Goal: Transaction & Acquisition: Register for event/course

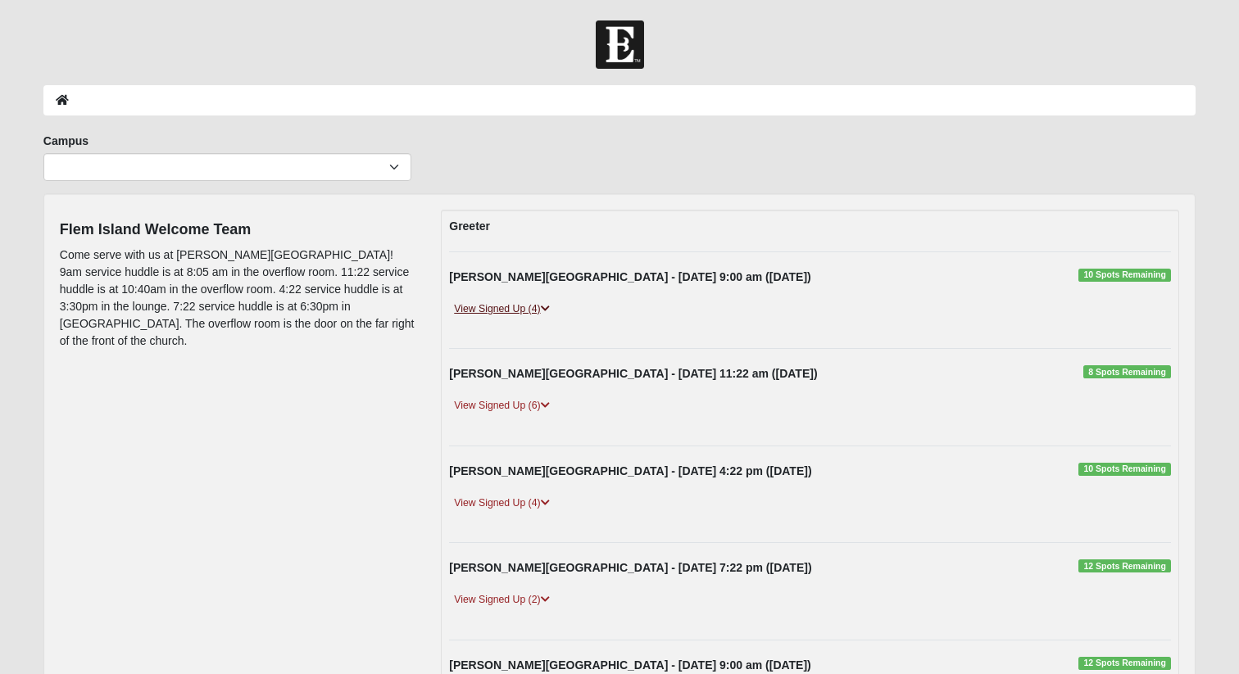
click at [482, 315] on link "View Signed Up (4)" at bounding box center [501, 309] width 105 height 17
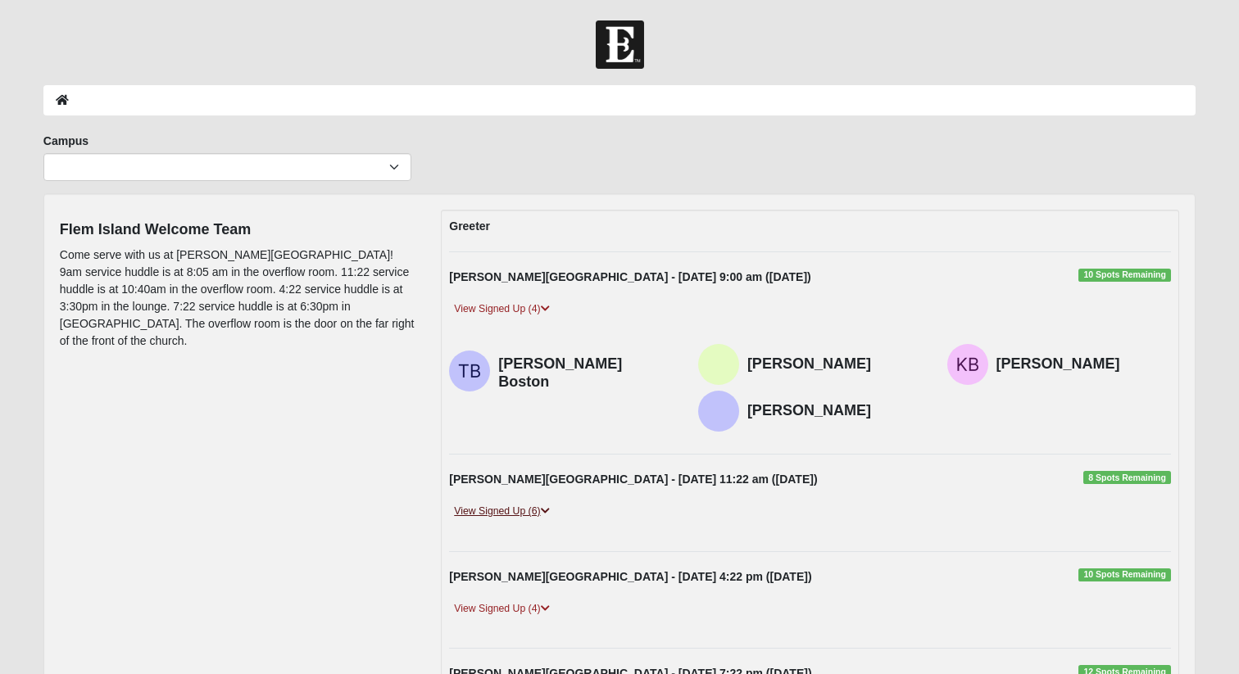
click at [518, 512] on link "View Signed Up (6)" at bounding box center [501, 511] width 105 height 17
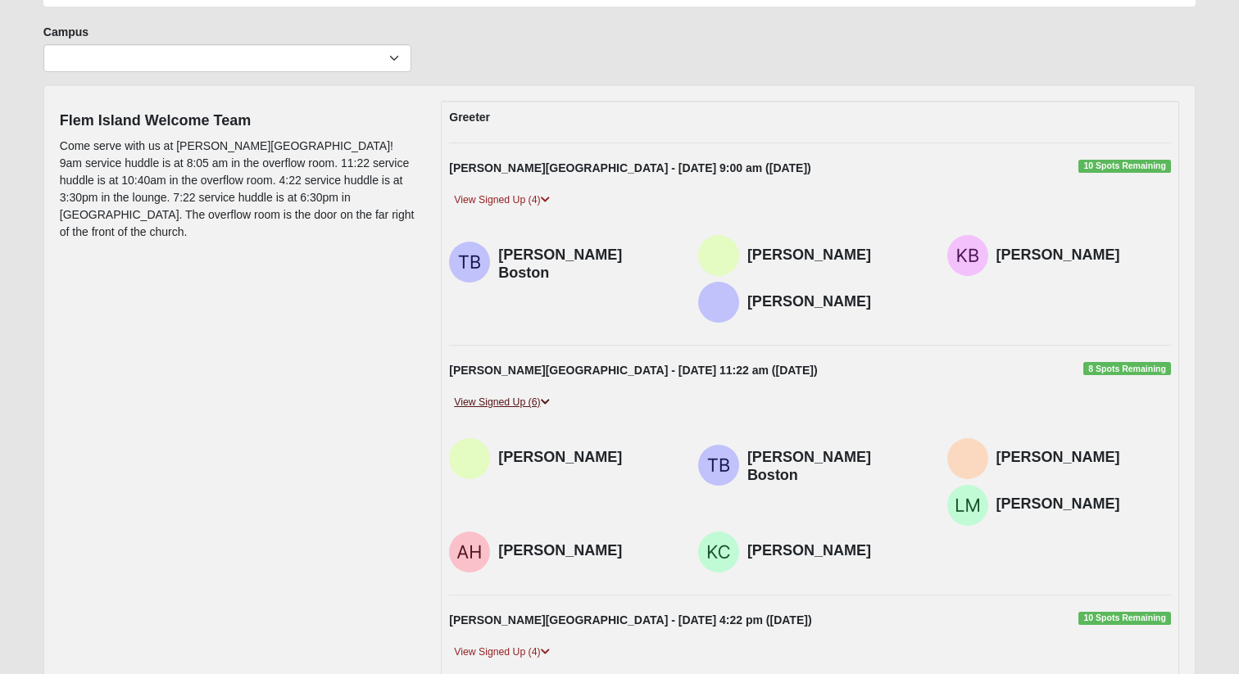
scroll to position [112, 0]
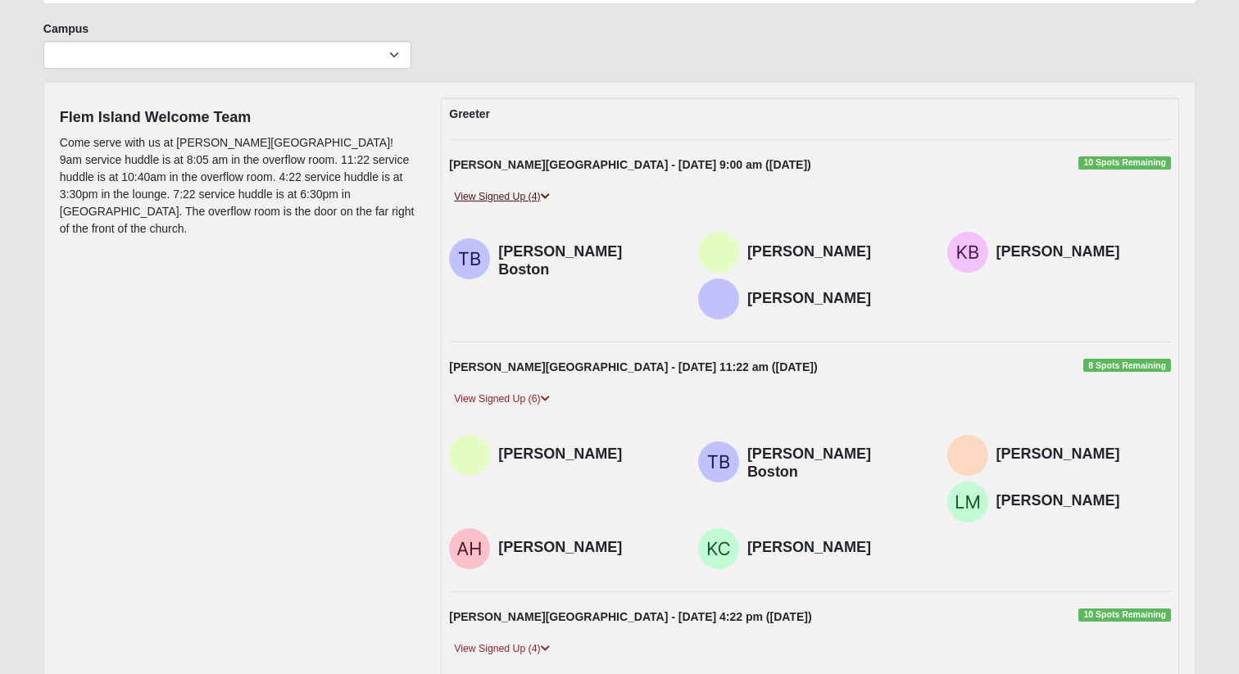
click at [512, 196] on link "View Signed Up (4)" at bounding box center [501, 196] width 105 height 17
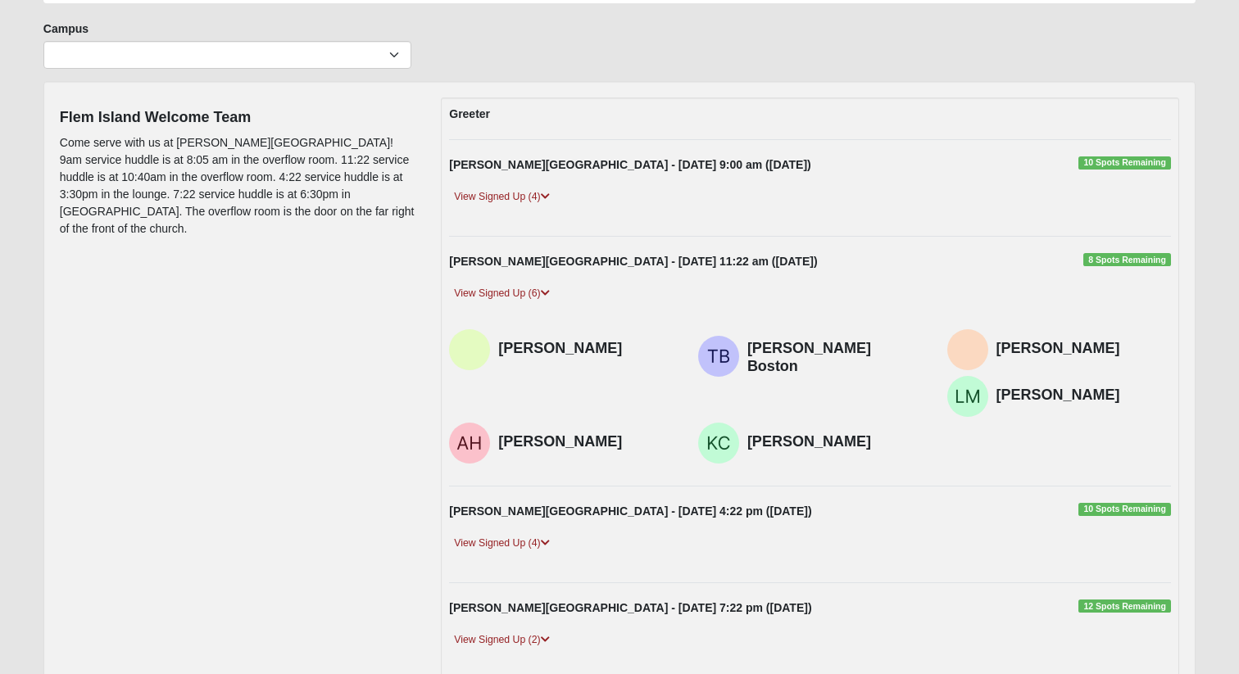
click at [1110, 161] on span "10 Spots Remaining" at bounding box center [1124, 162] width 93 height 13
click at [514, 295] on link "View Signed Up (6)" at bounding box center [501, 293] width 105 height 17
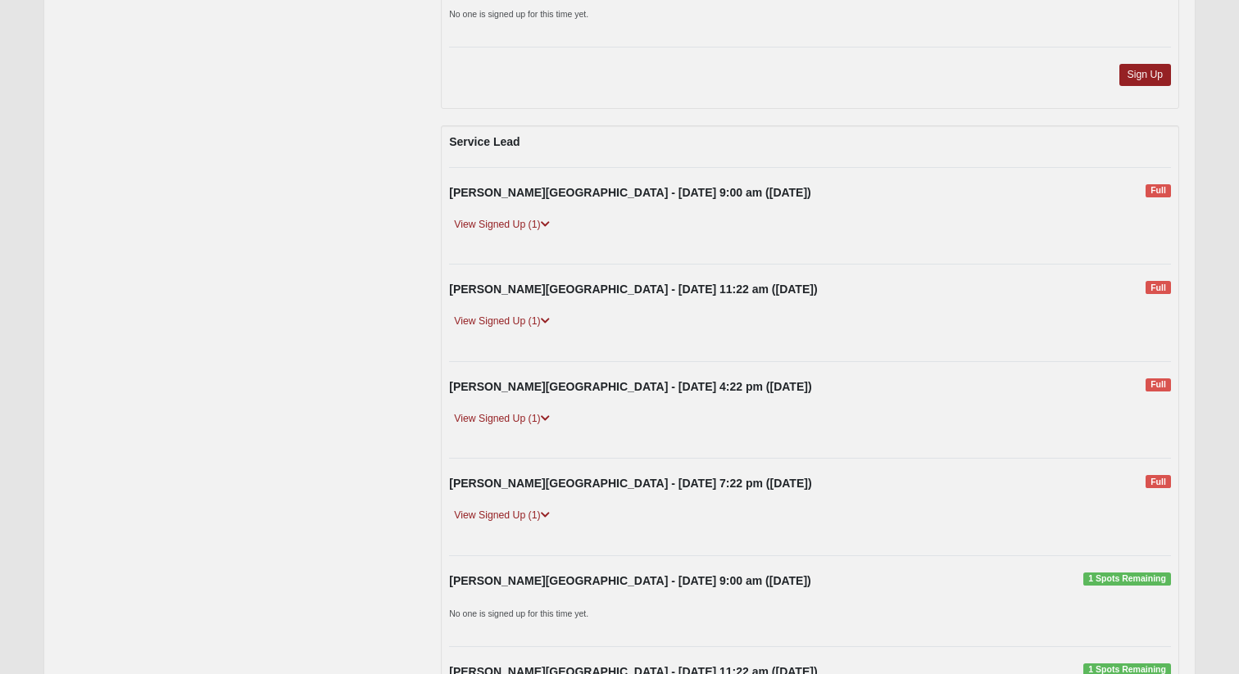
scroll to position [4914, 0]
click at [533, 223] on link "View Signed Up (1)" at bounding box center [501, 223] width 105 height 17
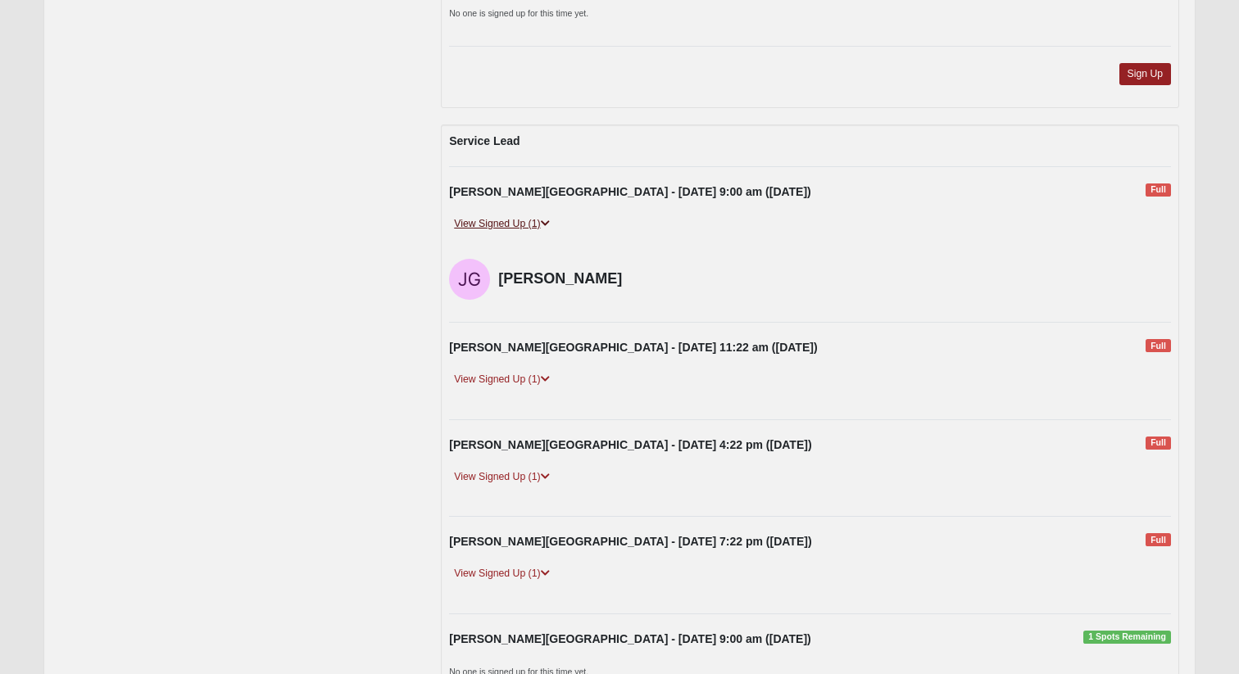
click at [533, 226] on link "View Signed Up (1)" at bounding box center [501, 223] width 105 height 17
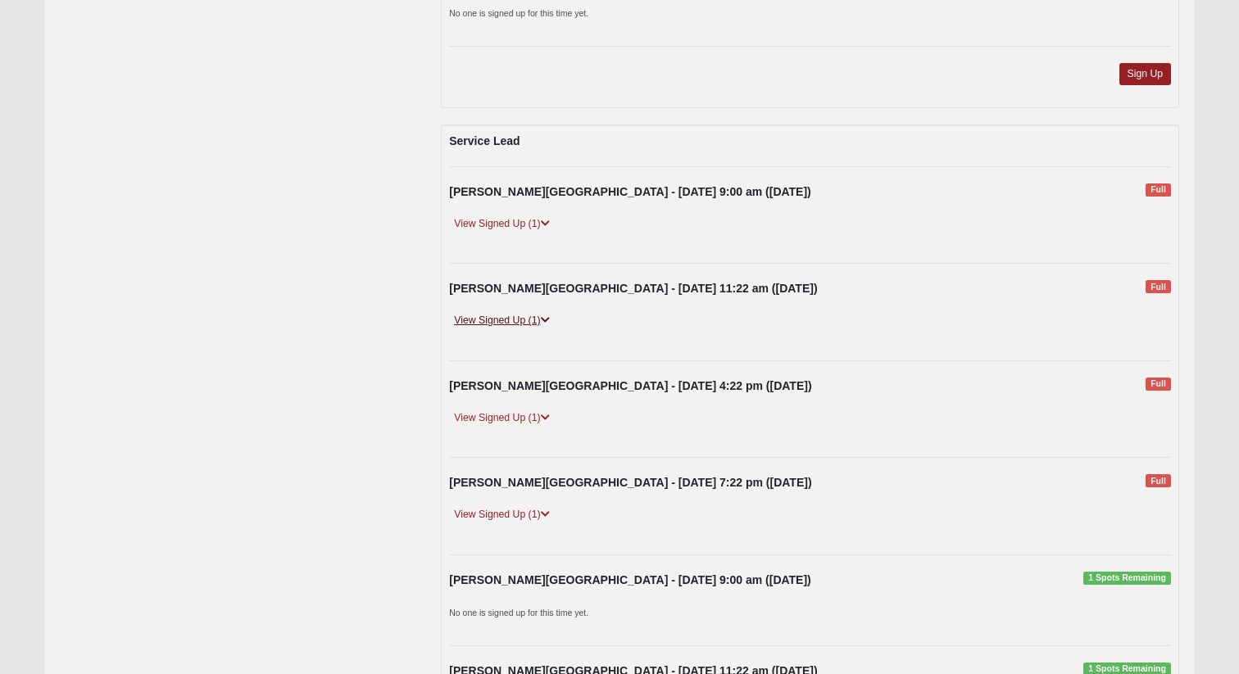
click at [526, 326] on link "View Signed Up (1)" at bounding box center [501, 320] width 105 height 17
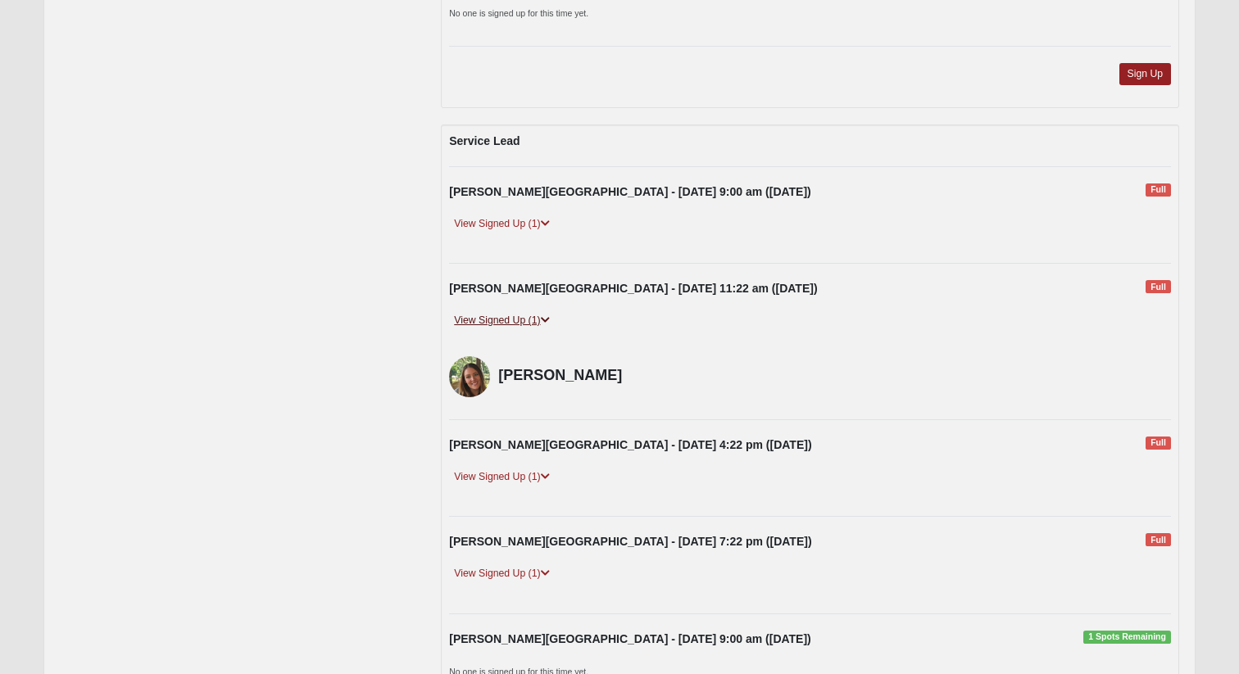
click at [526, 326] on link "View Signed Up (1)" at bounding box center [501, 320] width 105 height 17
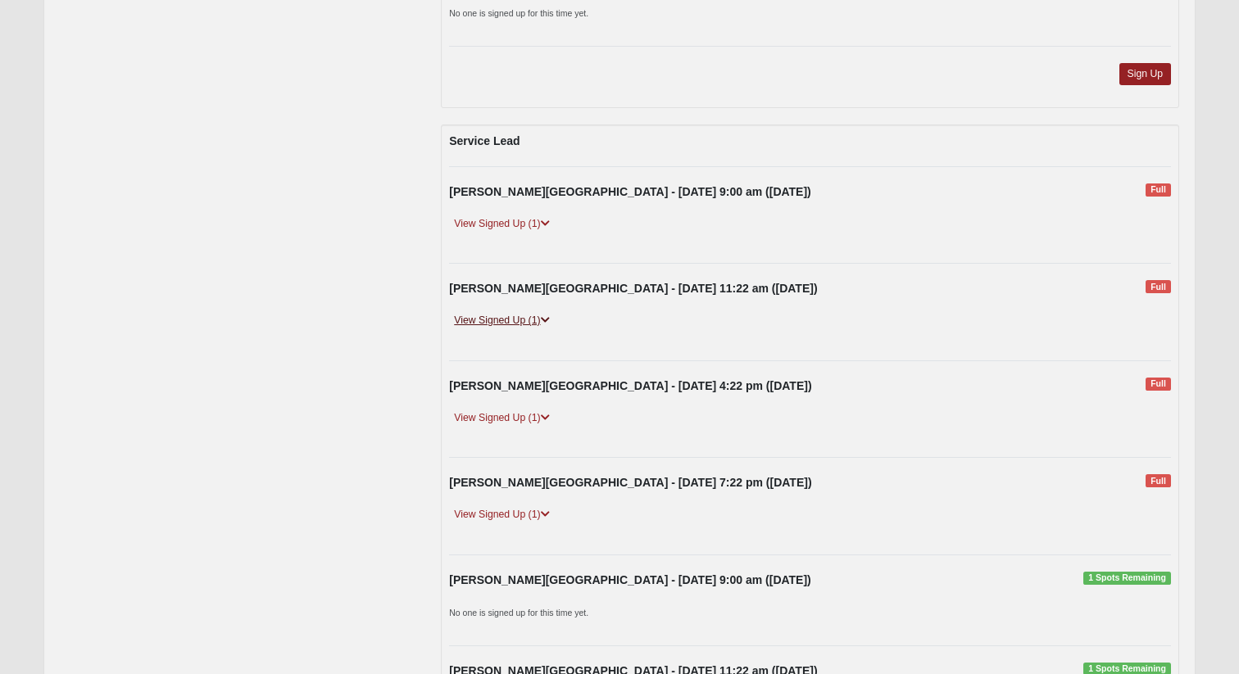
click at [527, 328] on link "View Signed Up (1)" at bounding box center [501, 320] width 105 height 17
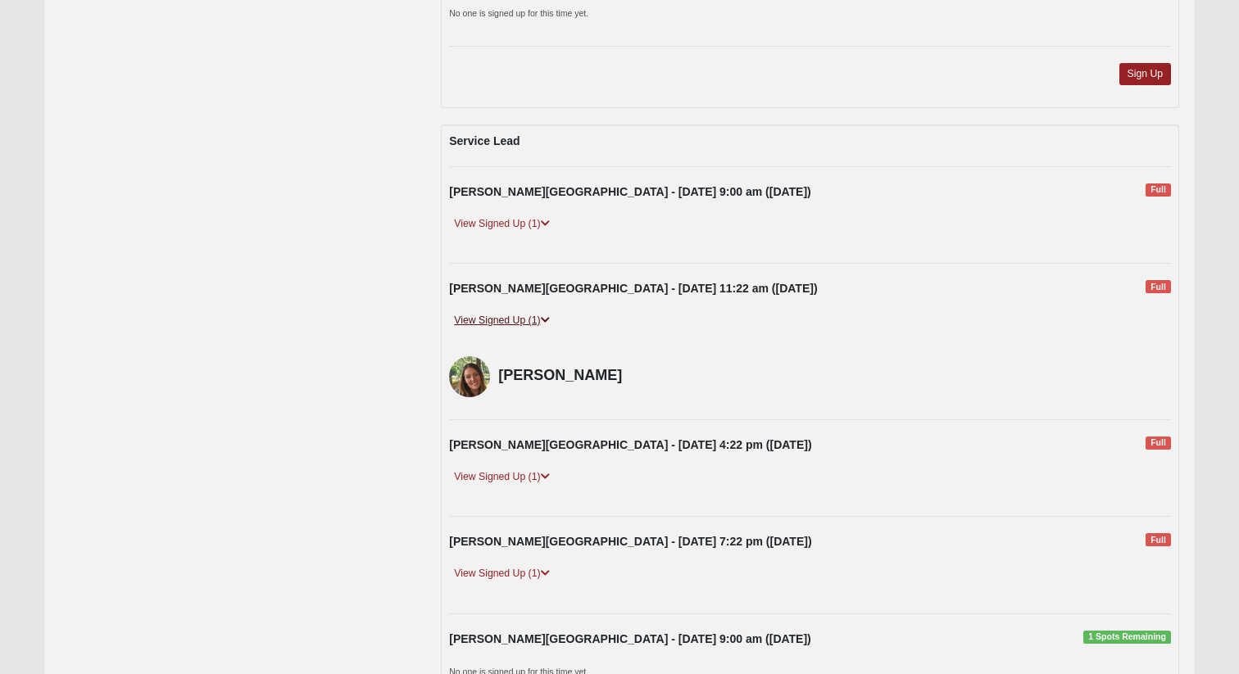
click at [527, 319] on link "View Signed Up (1)" at bounding box center [501, 320] width 105 height 17
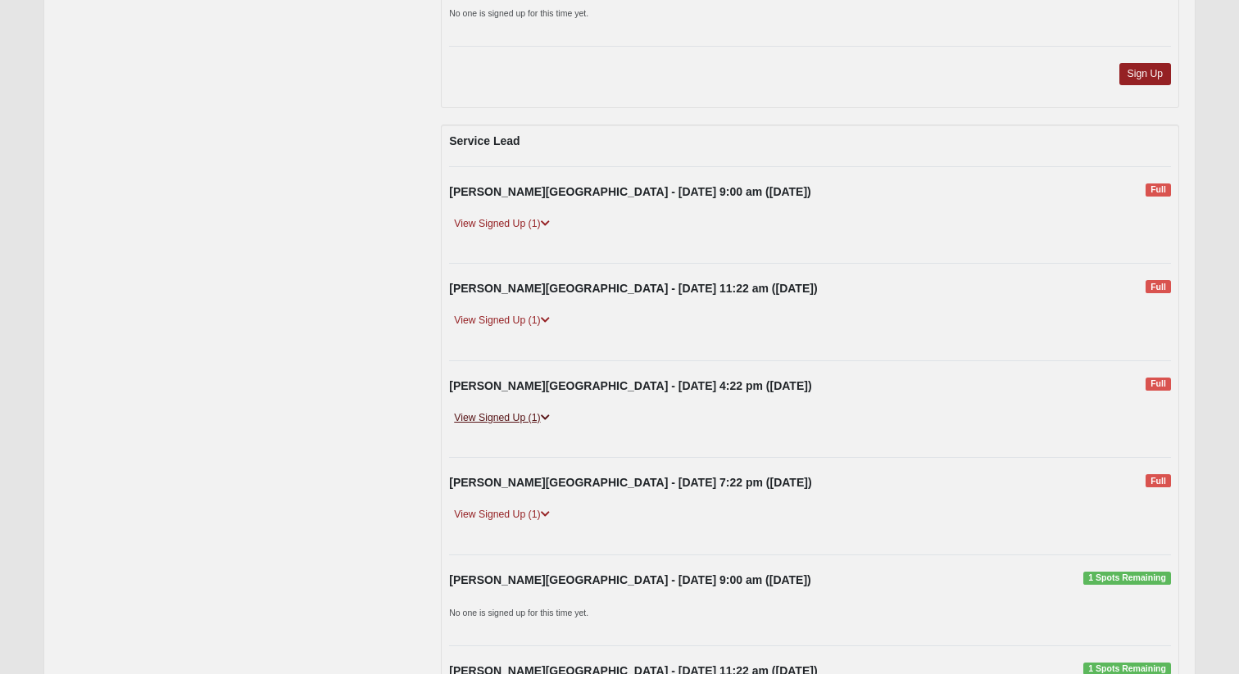
click at [514, 418] on link "View Signed Up (1)" at bounding box center [501, 418] width 105 height 17
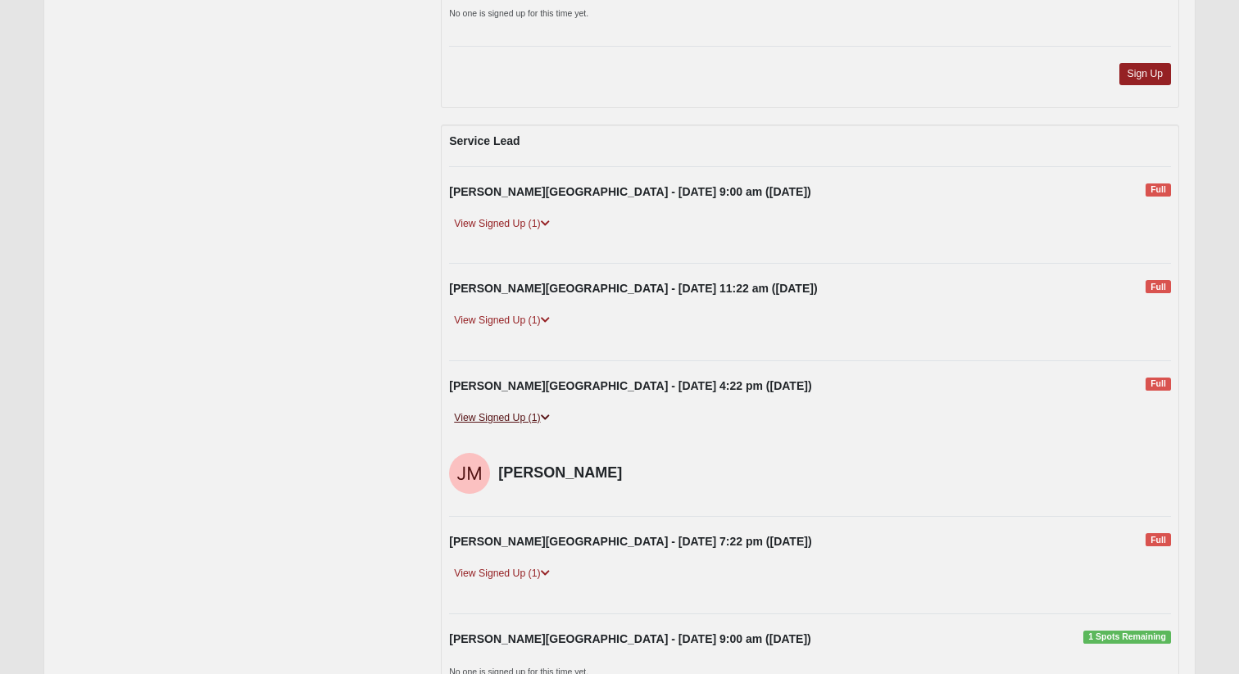
click at [514, 418] on link "View Signed Up (1)" at bounding box center [501, 418] width 105 height 17
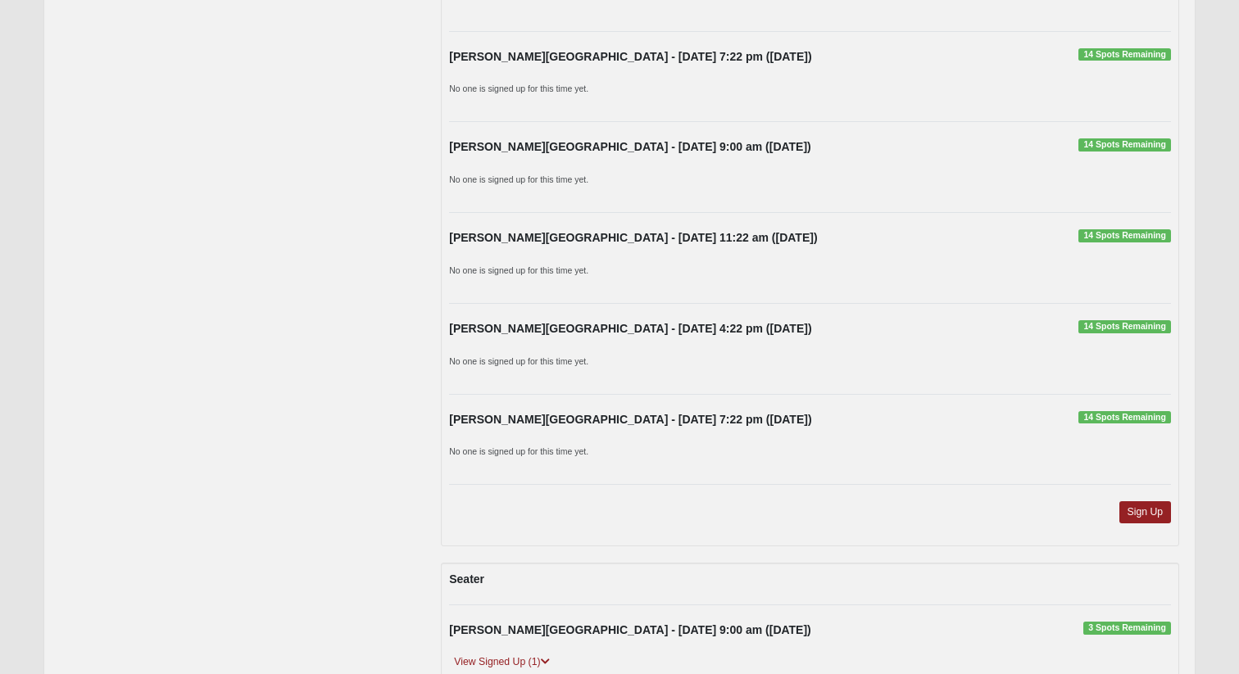
scroll to position [1307, 0]
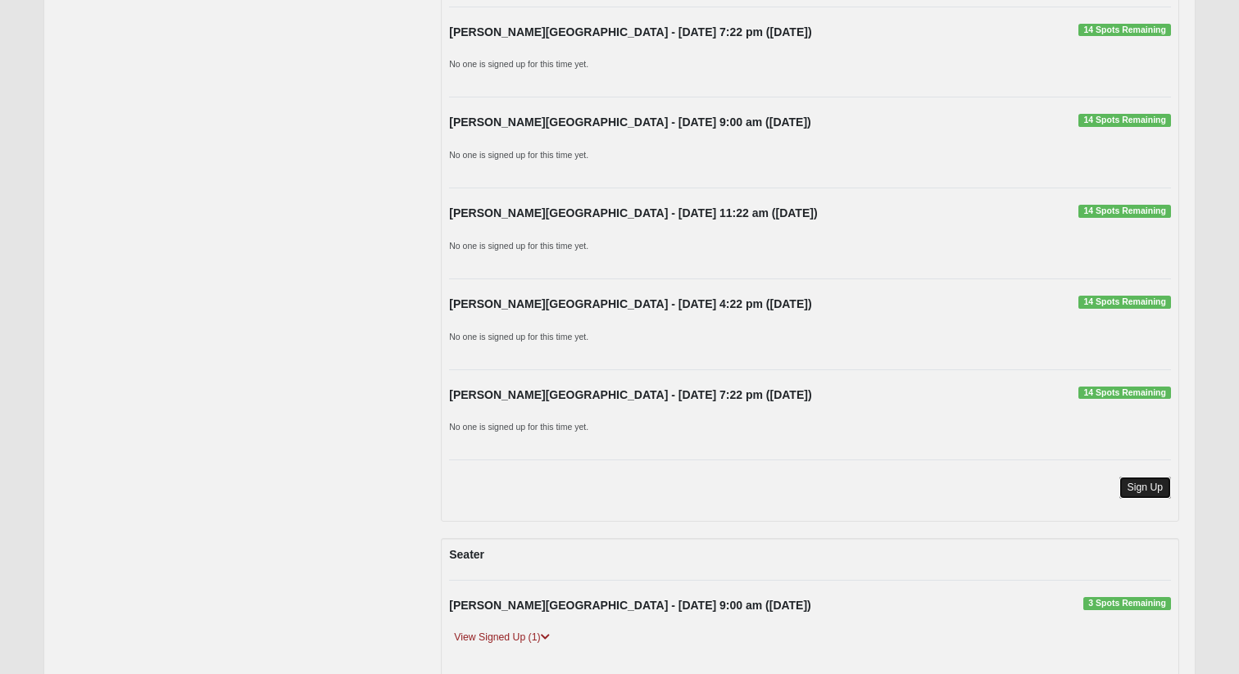
click at [1139, 486] on link "Sign Up" at bounding box center [1145, 488] width 52 height 22
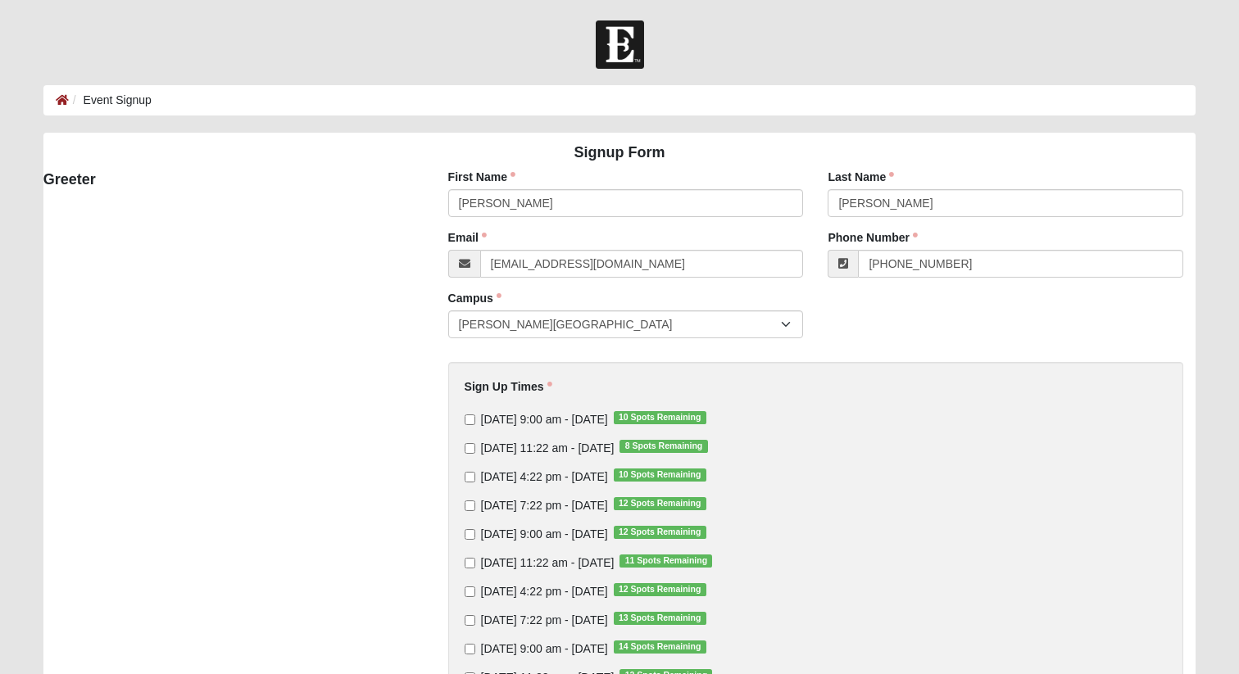
click at [464, 413] on label "[DATE] 9:00 am - [DATE] 10 Spots Remaining" at bounding box center [585, 419] width 242 height 16
click at [464, 415] on input "[DATE] 9:00 am - [DATE] 10 Spots Remaining" at bounding box center [469, 420] width 11 height 11
checkbox input "true"
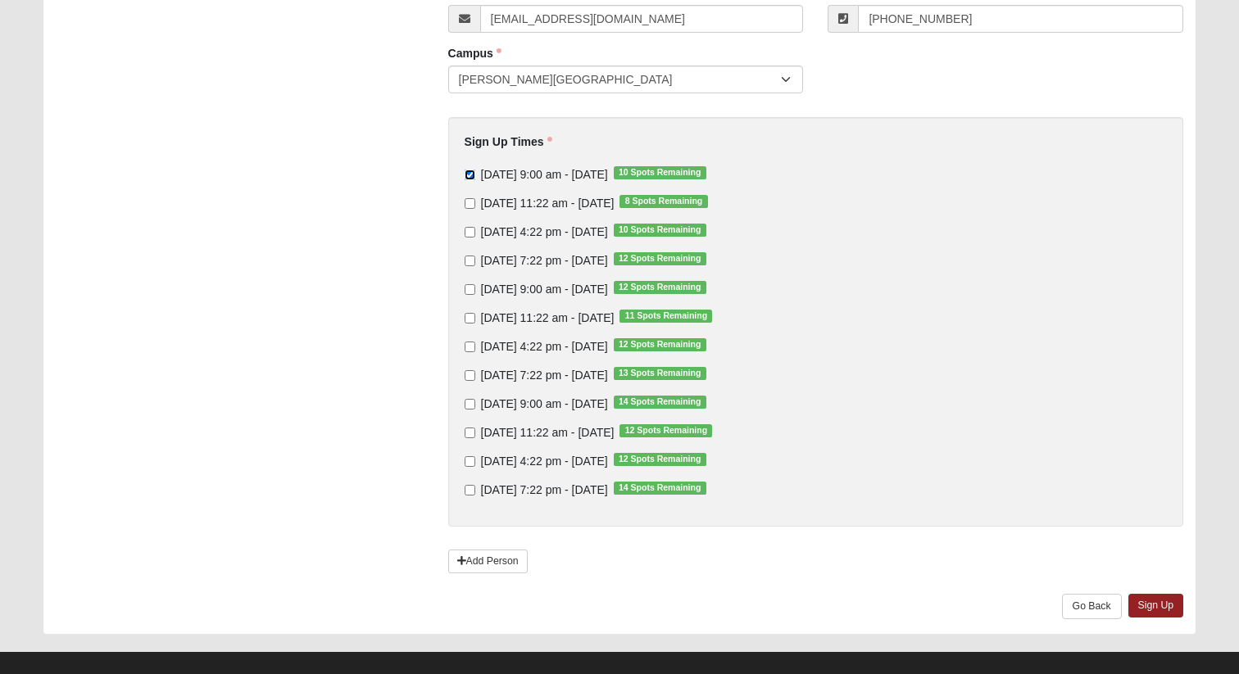
scroll to position [265, 0]
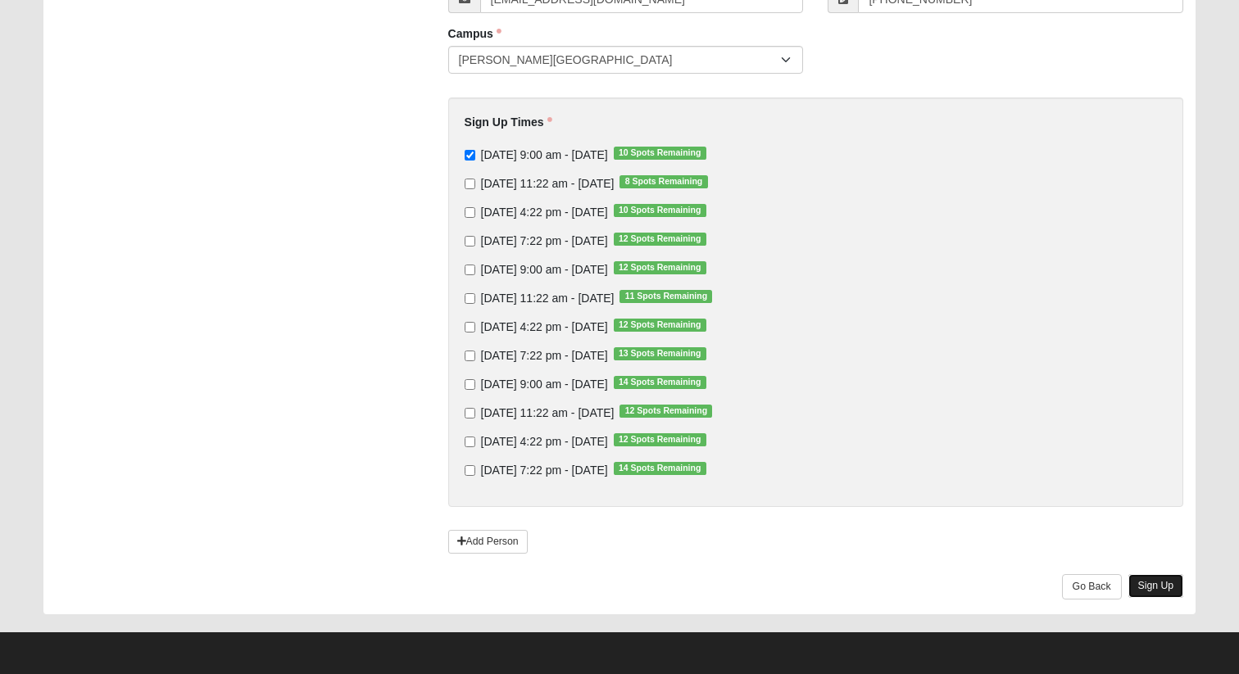
click at [1161, 590] on link "Sign Up" at bounding box center [1156, 586] width 56 height 24
